Goal: Task Accomplishment & Management: Use online tool/utility

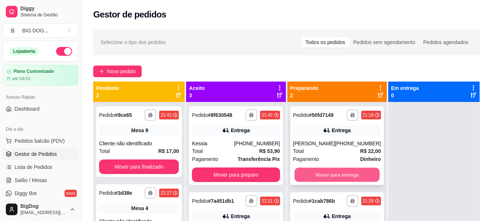
click at [322, 171] on button "Mover para entrega" at bounding box center [336, 175] width 85 height 14
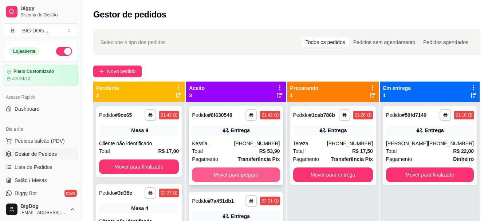
click at [259, 171] on button "Mover para preparo" at bounding box center [236, 175] width 88 height 15
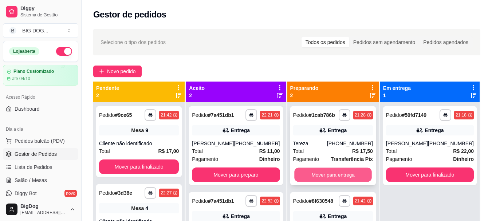
click at [320, 170] on button "Mover para entrega" at bounding box center [333, 175] width 78 height 14
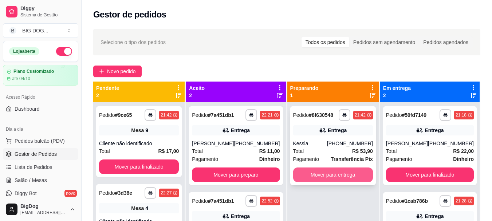
click at [324, 175] on button "Mover para entrega" at bounding box center [333, 175] width 80 height 15
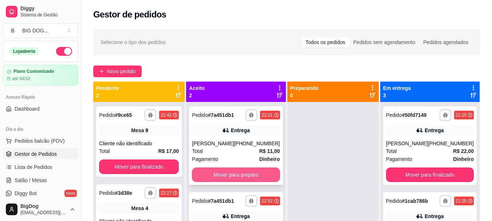
click at [258, 177] on button "Mover para preparo" at bounding box center [236, 175] width 88 height 15
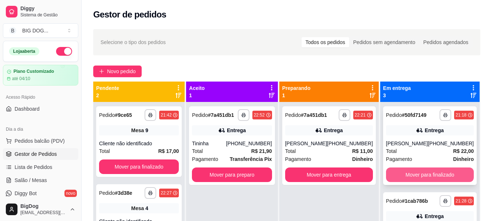
click at [403, 176] on button "Mover para finalizado" at bounding box center [430, 175] width 88 height 15
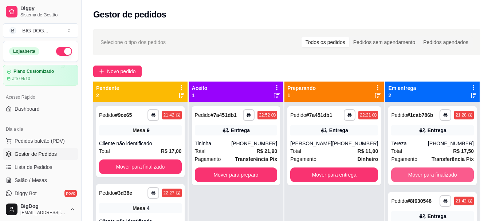
click at [403, 176] on button "Mover para finalizado" at bounding box center [432, 175] width 83 height 15
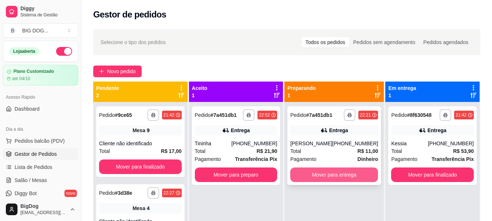
click at [352, 177] on button "Mover para entrega" at bounding box center [334, 175] width 88 height 15
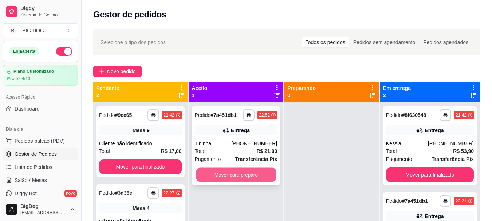
click at [254, 178] on button "Mover para preparo" at bounding box center [236, 175] width 80 height 14
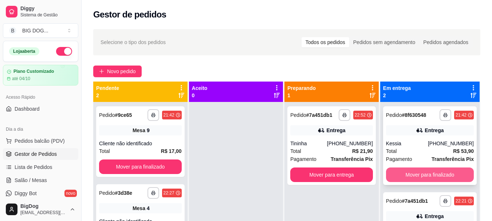
click at [399, 179] on button "Mover para finalizado" at bounding box center [430, 175] width 88 height 15
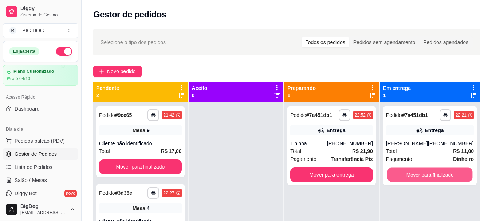
click at [399, 179] on button "Mover para finalizado" at bounding box center [429, 175] width 85 height 14
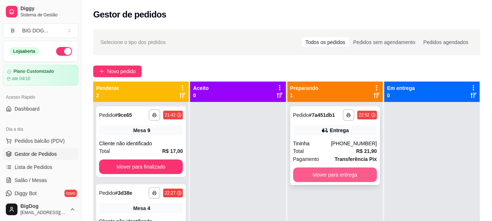
click at [330, 174] on button "Mover para entrega" at bounding box center [335, 175] width 84 height 15
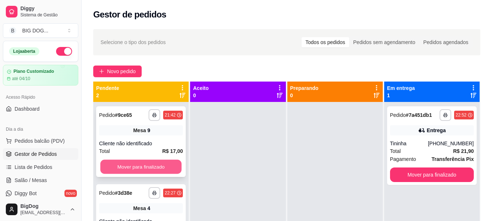
click at [152, 168] on button "Mover para finalizado" at bounding box center [140, 167] width 81 height 14
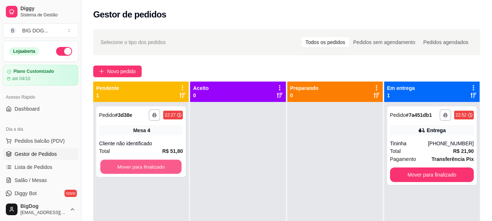
click at [152, 168] on button "Mover para finalizado" at bounding box center [140, 167] width 81 height 14
